Goal: Find specific page/section: Find specific page/section

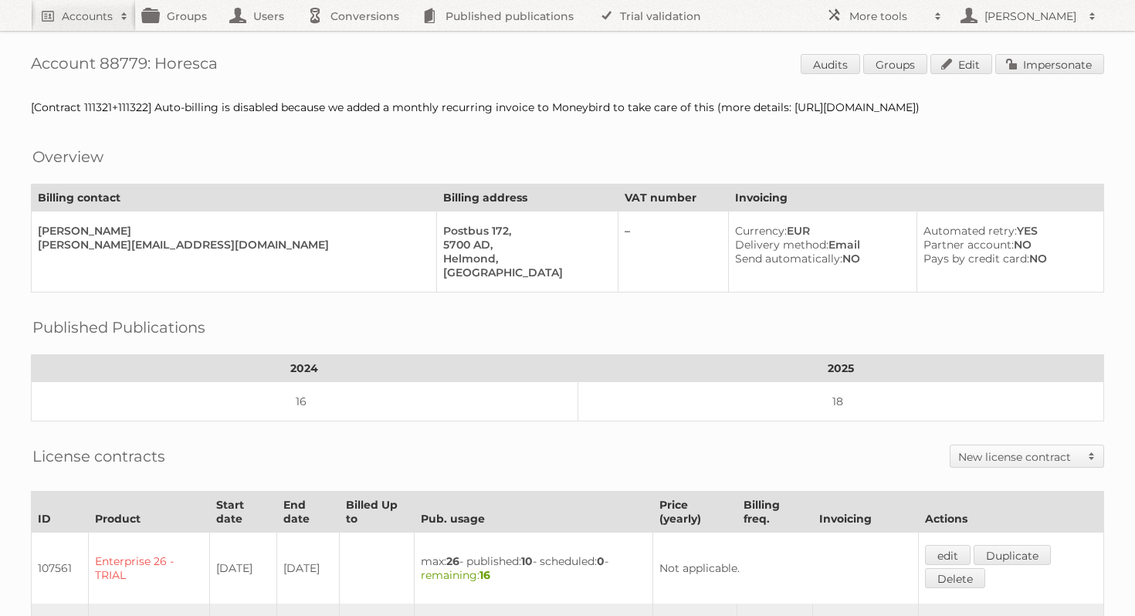
scroll to position [529, 0]
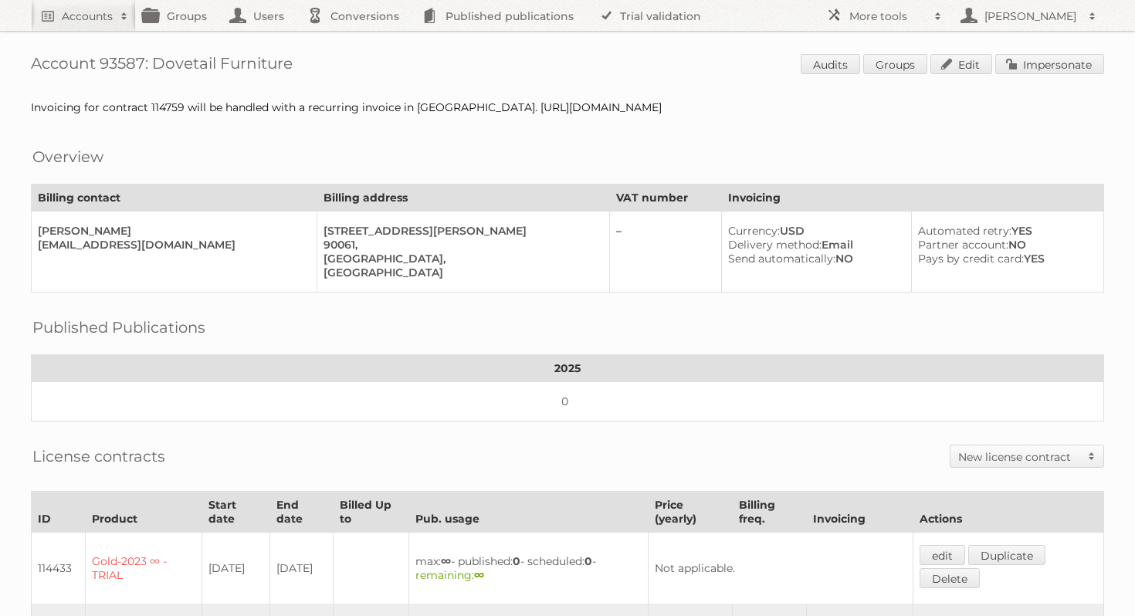
scroll to position [399, 0]
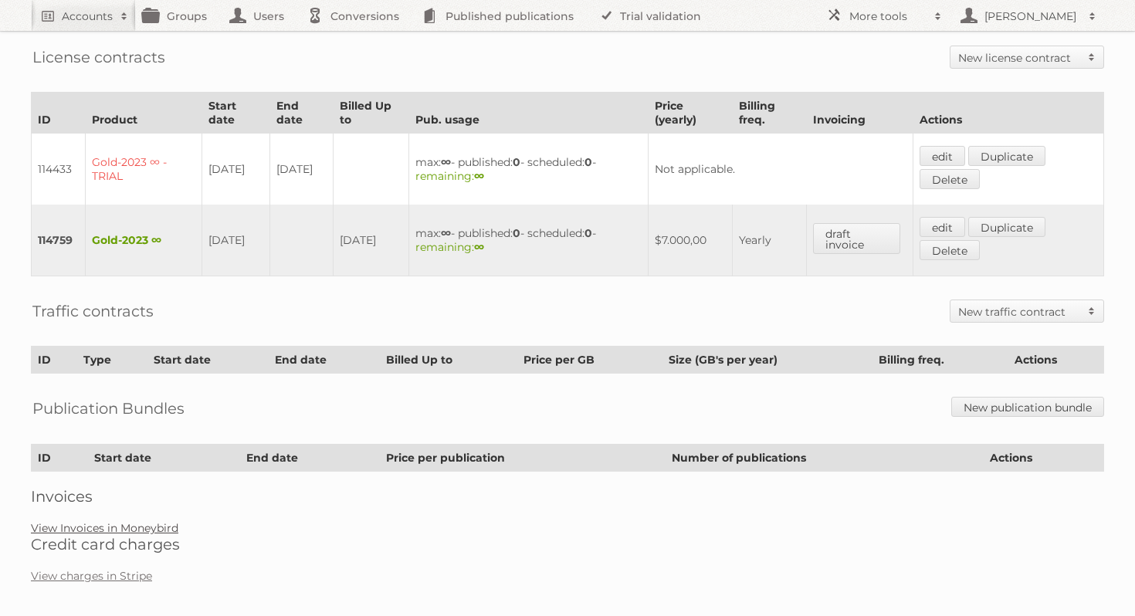
click at [79, 521] on link "View Invoices in Moneybird" at bounding box center [104, 528] width 147 height 14
click at [123, 569] on link "View charges in Stripe" at bounding box center [91, 576] width 121 height 14
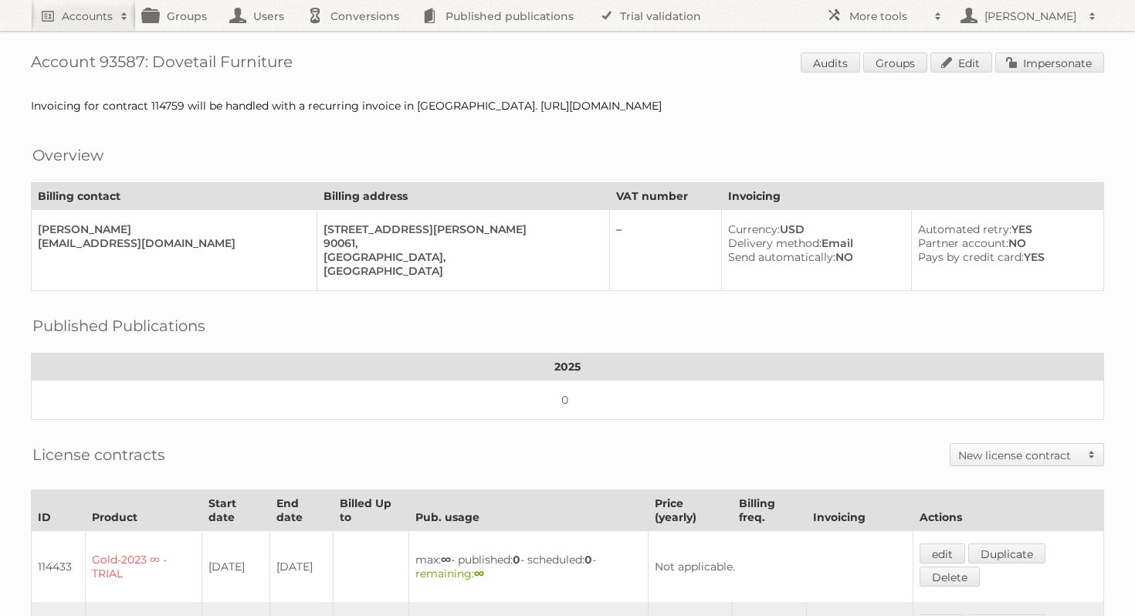
scroll to position [0, 0]
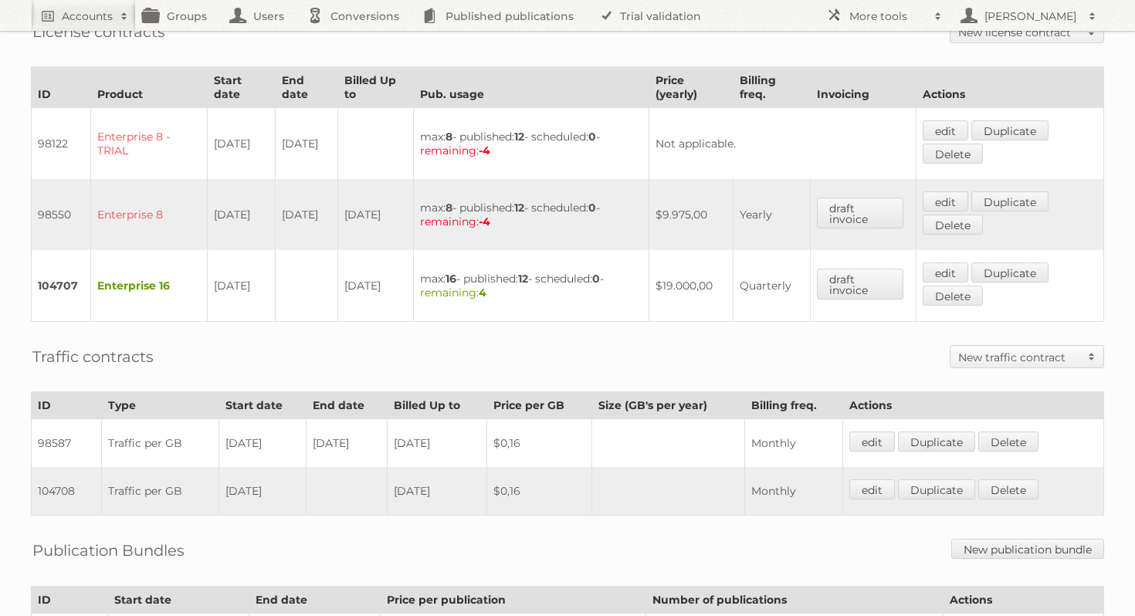
scroll to position [428, 0]
